Goal: Task Accomplishment & Management: Manage account settings

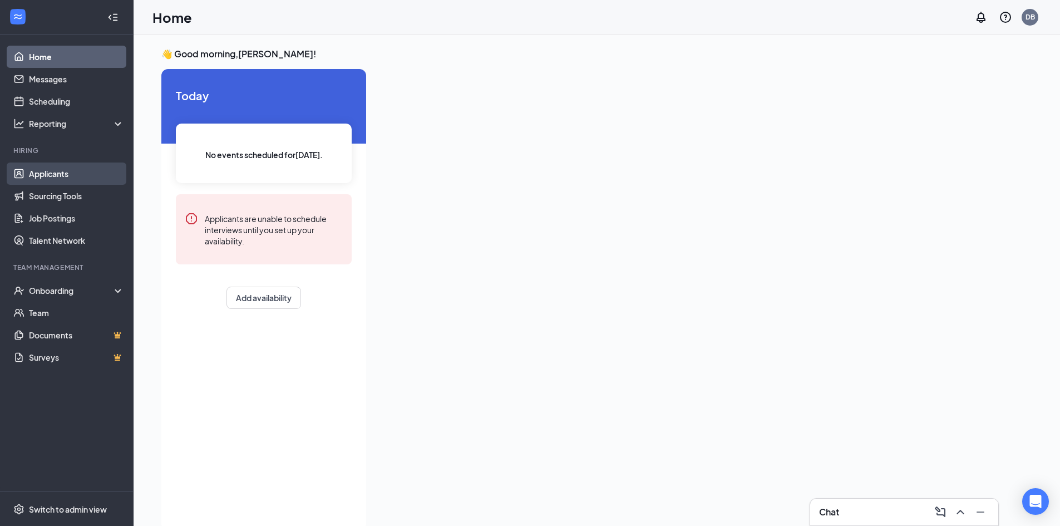
click at [68, 175] on link "Applicants" at bounding box center [76, 173] width 95 height 22
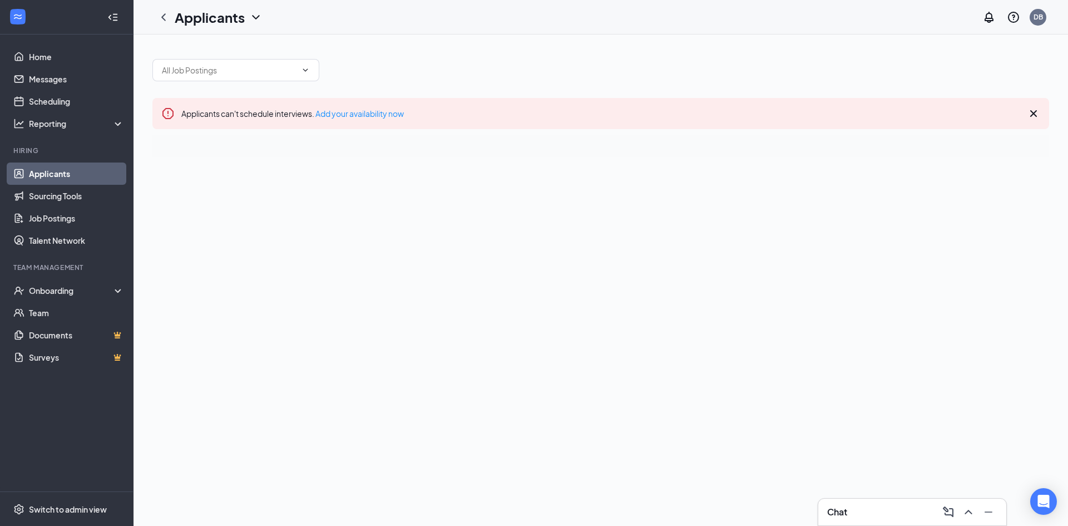
click at [1036, 117] on icon "Cross" at bounding box center [1033, 113] width 13 height 13
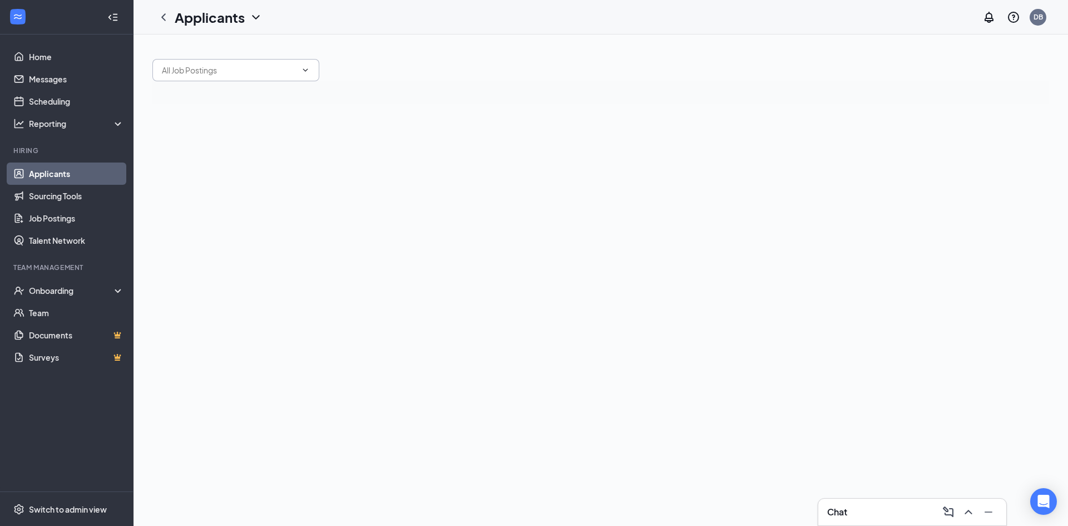
click at [295, 79] on span at bounding box center [235, 70] width 167 height 22
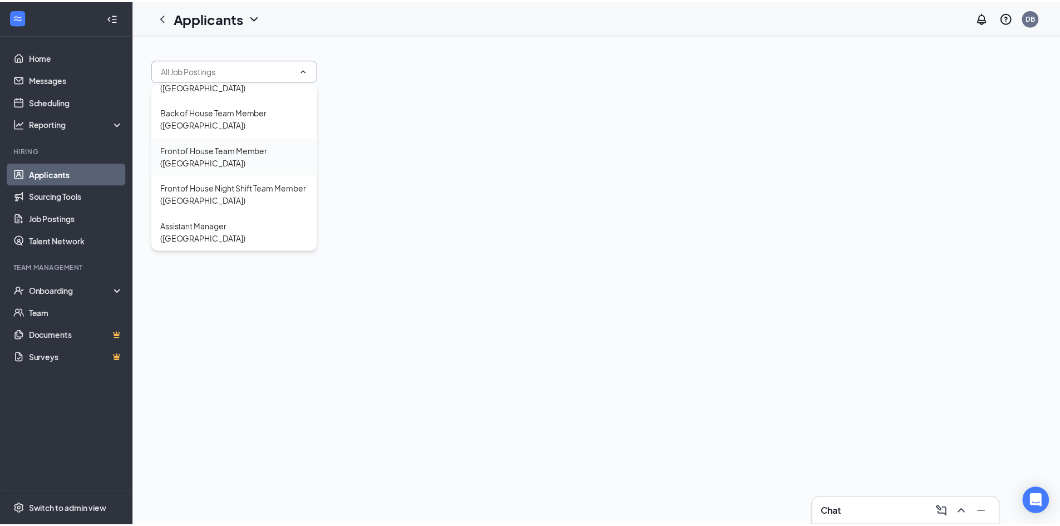
scroll to position [124, 0]
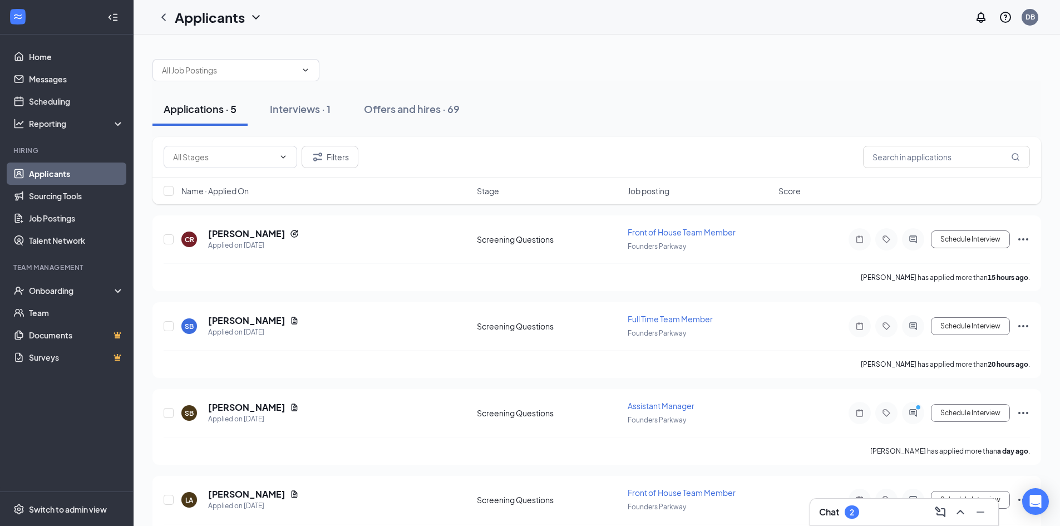
click at [426, 47] on div "Applications · 5 Interviews · 1 Offers and hires · 69 Filters Name · Applied On…" at bounding box center [597, 342] width 926 height 617
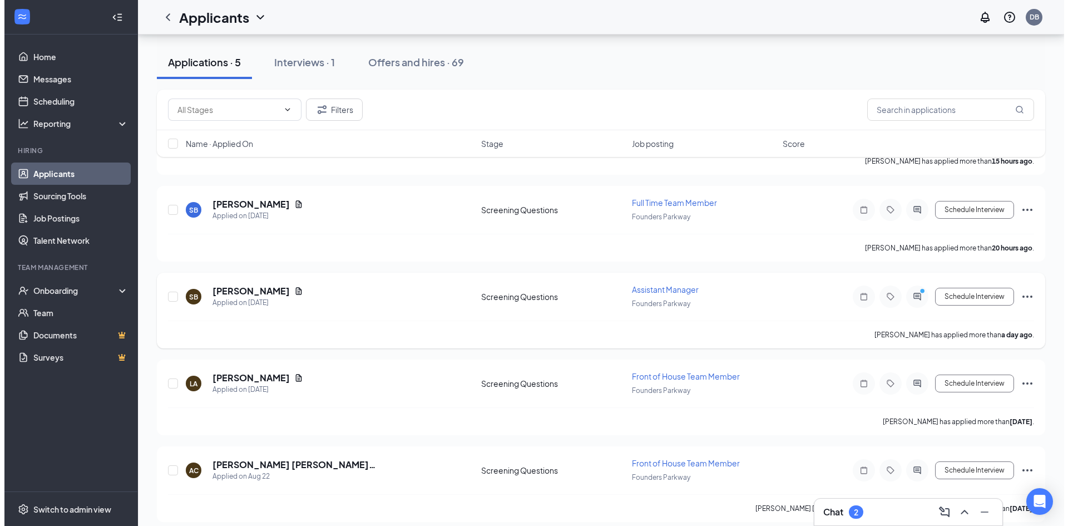
scroll to position [126, 0]
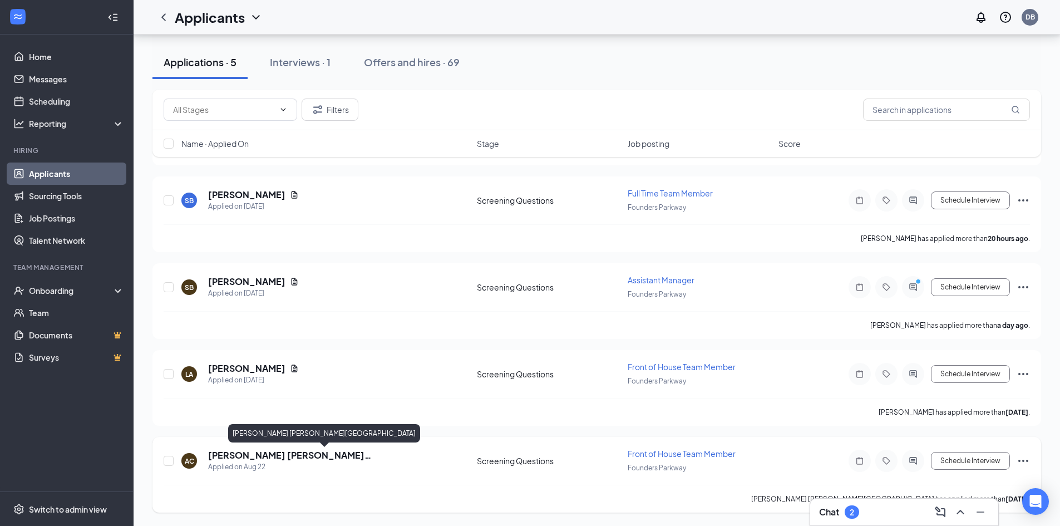
click at [242, 455] on h5 "[PERSON_NAME] [PERSON_NAME][GEOGRAPHIC_DATA]" at bounding box center [327, 455] width 239 height 12
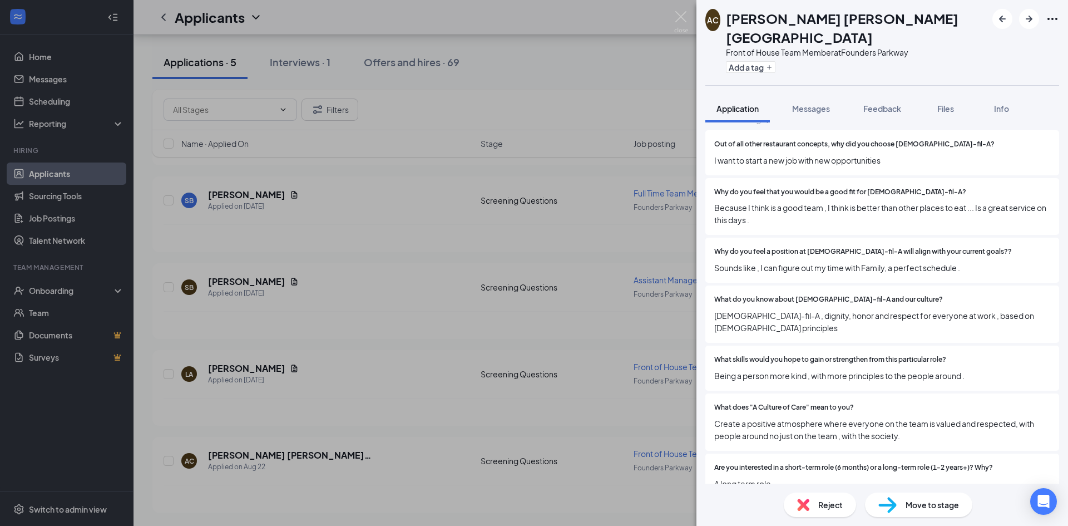
scroll to position [1311, 0]
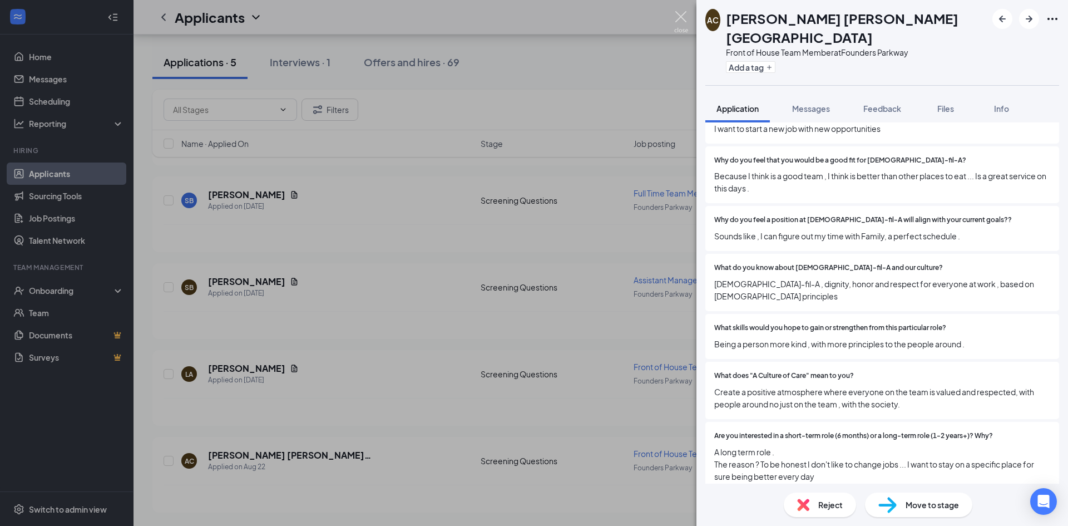
click at [681, 18] on img at bounding box center [681, 22] width 14 height 22
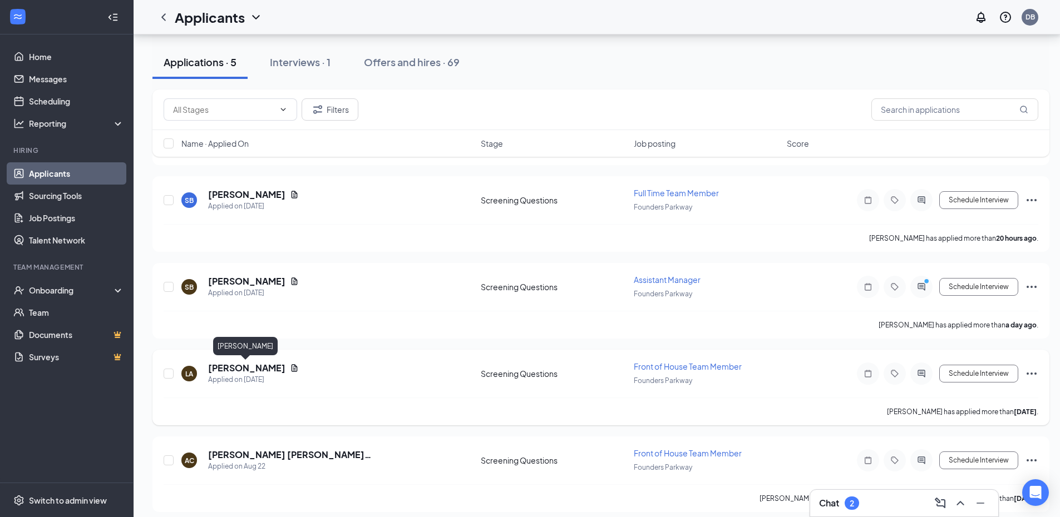
click at [240, 370] on h5 "[PERSON_NAME]" at bounding box center [246, 368] width 77 height 12
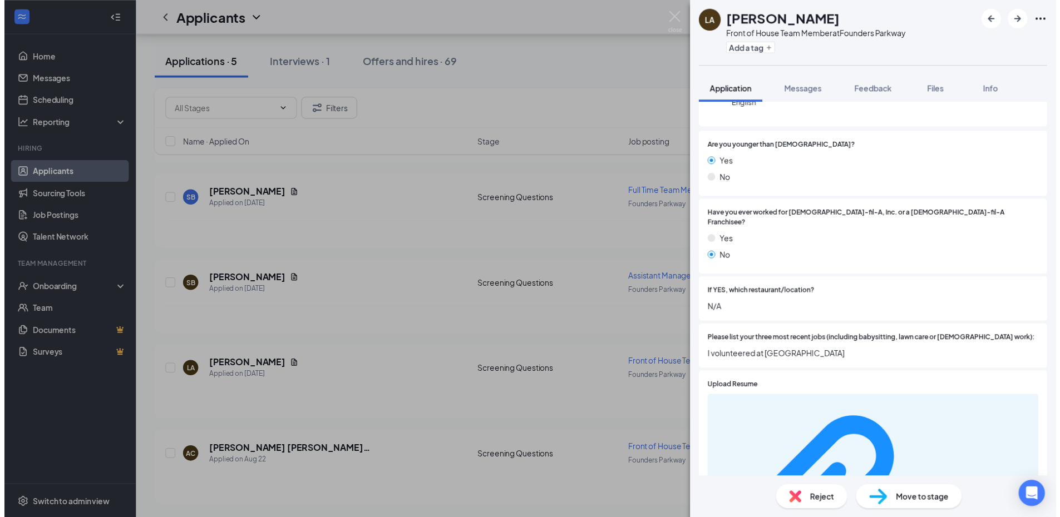
scroll to position [389, 0]
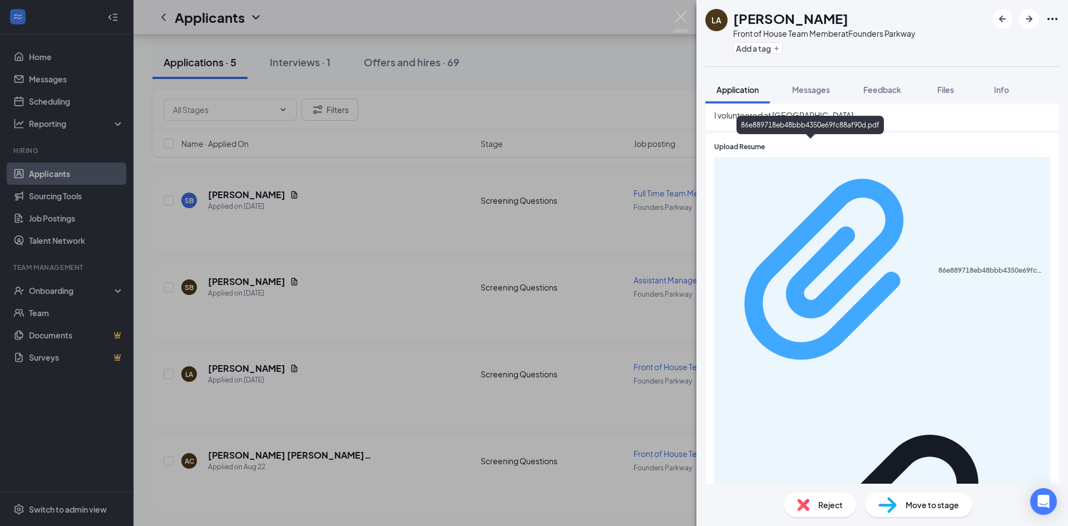
click at [939, 266] on div "86e889718eb48bbb4350e69fc88af90d.pdf" at bounding box center [991, 270] width 105 height 9
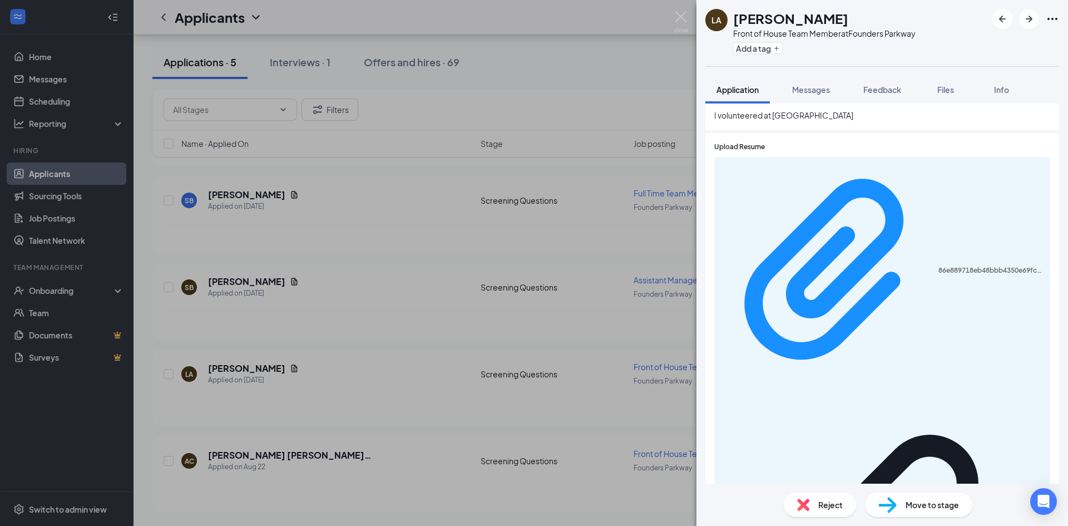
click at [689, 14] on div "LA [PERSON_NAME] Front of House Team Member at [GEOGRAPHIC_DATA] Add a tag Appl…" at bounding box center [534, 263] width 1068 height 526
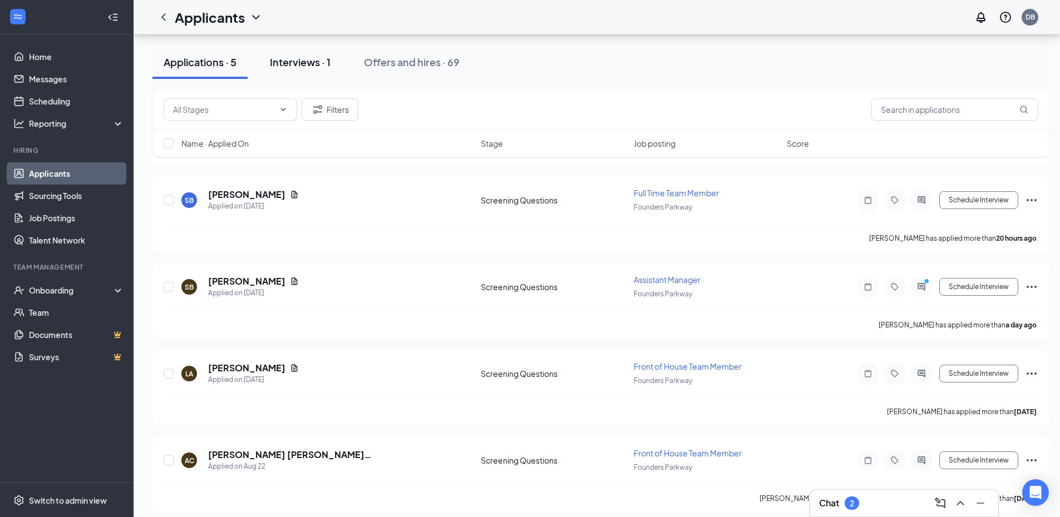
click at [272, 58] on div "Interviews · 1" at bounding box center [300, 62] width 61 height 14
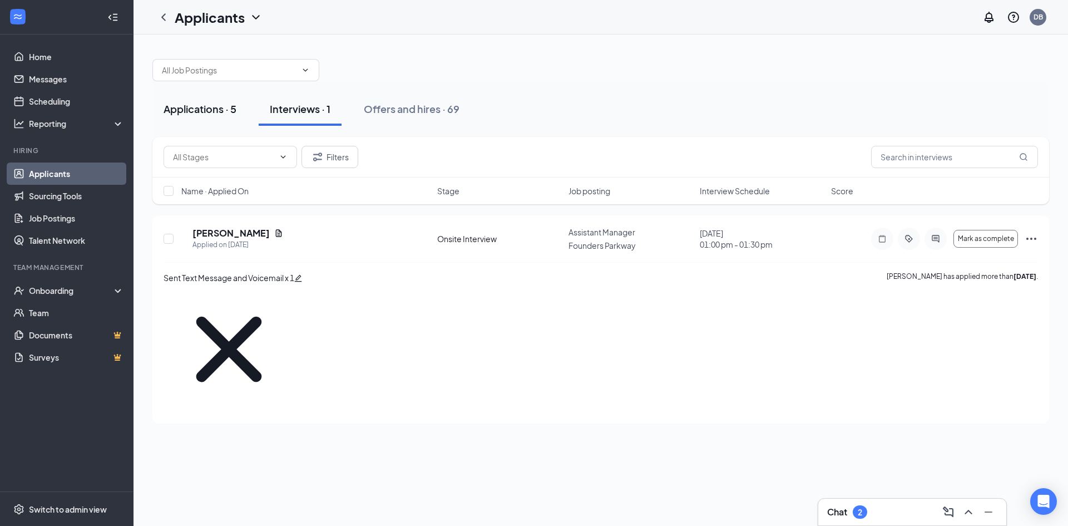
click at [218, 118] on button "Applications · 5" at bounding box center [199, 108] width 95 height 33
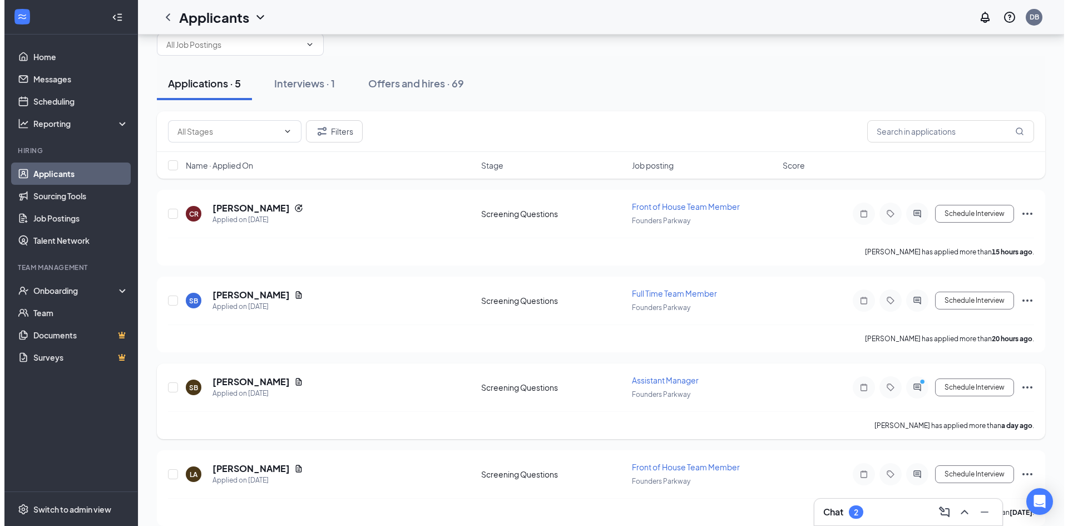
scroll to position [56, 0]
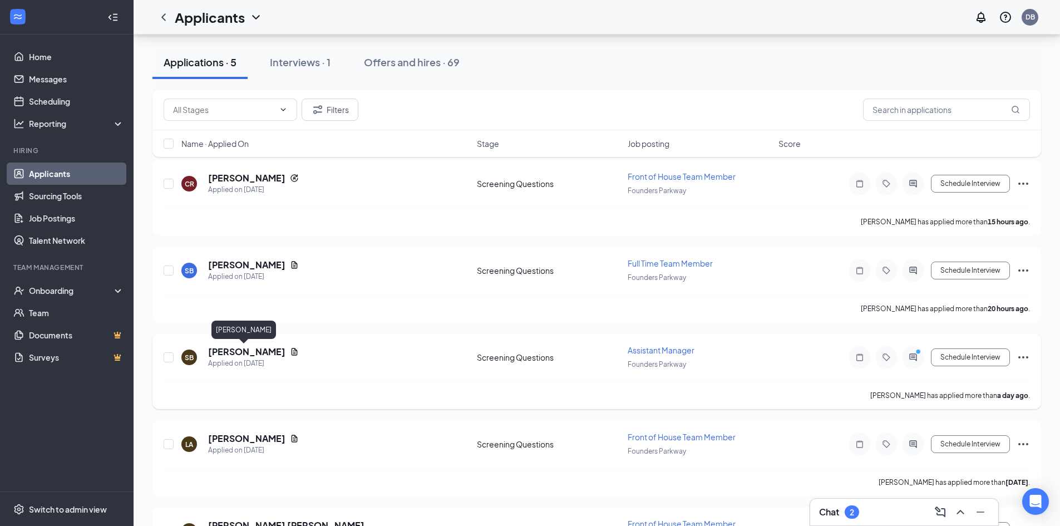
click at [230, 356] on h5 "[PERSON_NAME]" at bounding box center [246, 351] width 77 height 12
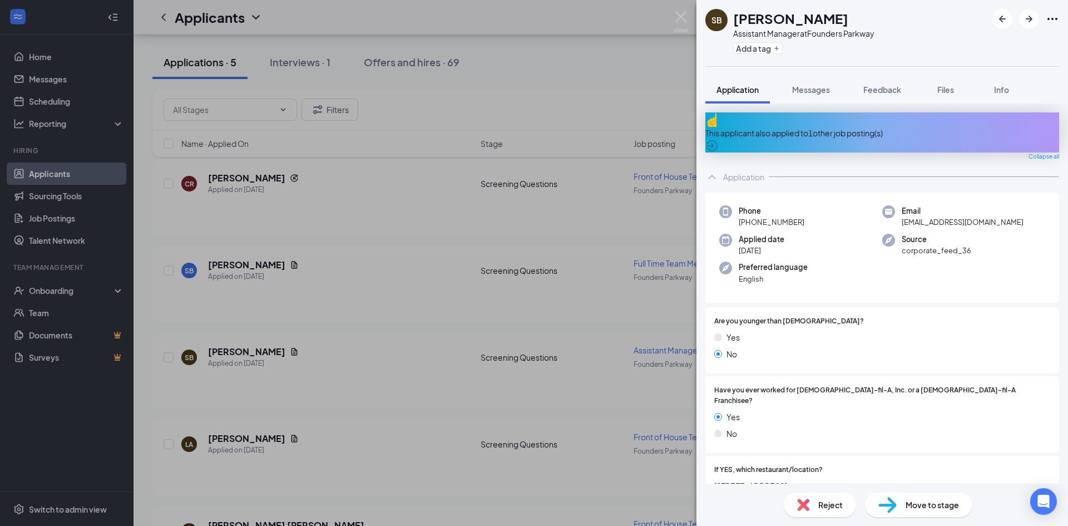
click at [935, 132] on div "This applicant also applied to 1 other job posting(s)" at bounding box center [882, 132] width 354 height 40
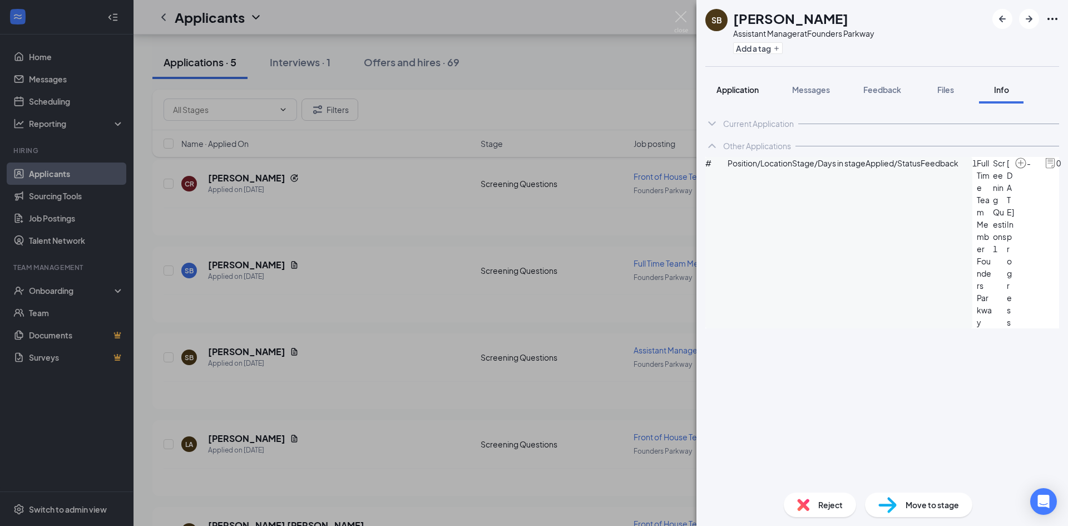
click at [745, 87] on span "Application" at bounding box center [738, 90] width 42 height 10
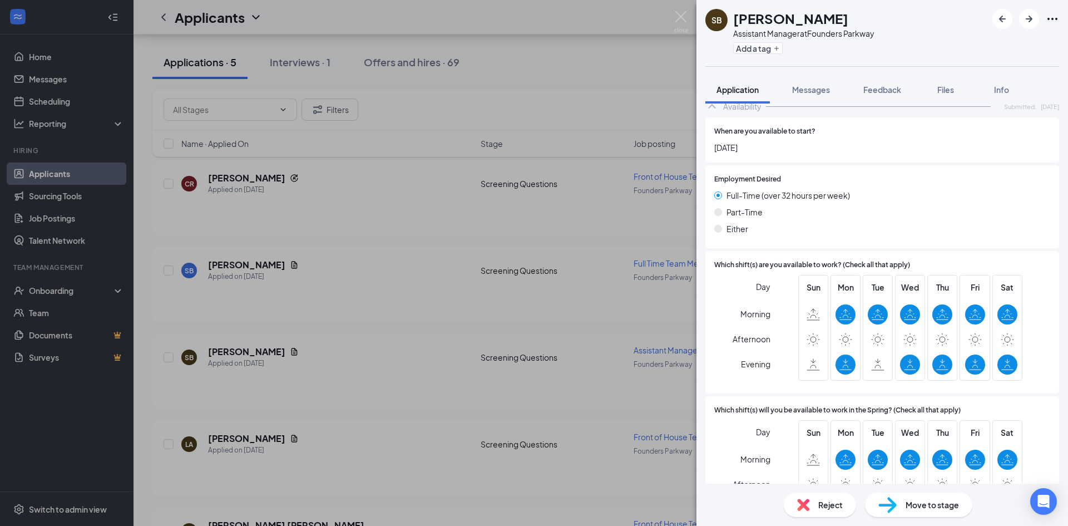
scroll to position [1372, 0]
